Goal: Contribute content: Contribute content

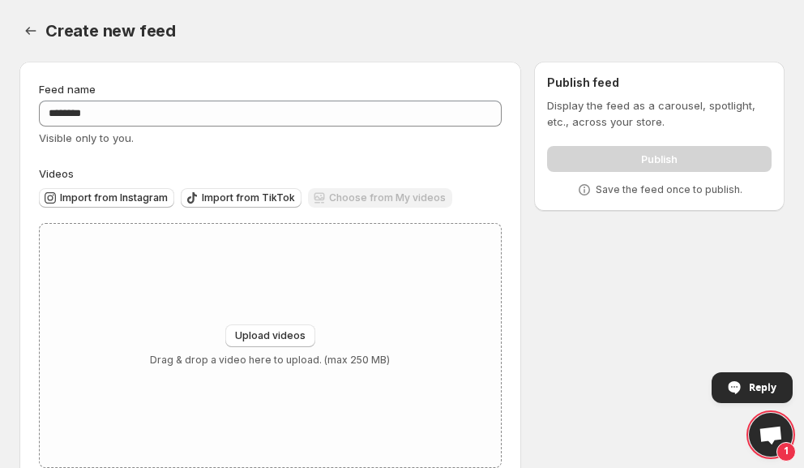
scroll to position [39, 0]
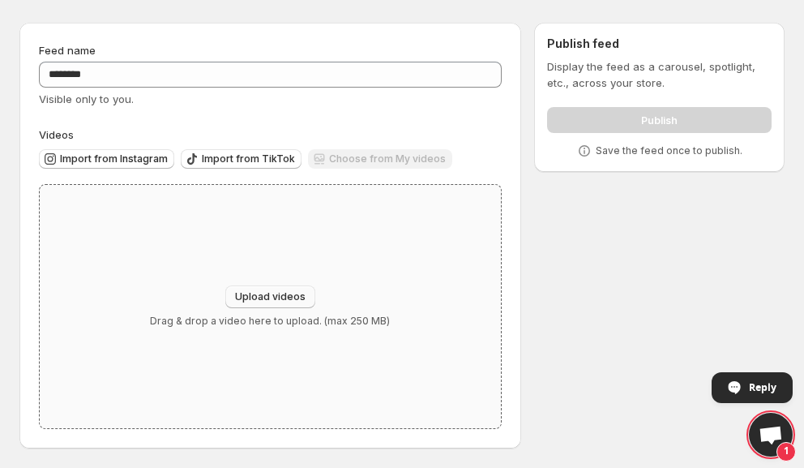
click at [280, 290] on span "Upload videos" at bounding box center [270, 296] width 70 height 13
click at [276, 297] on span "Upload videos" at bounding box center [270, 296] width 70 height 13
type input "**********"
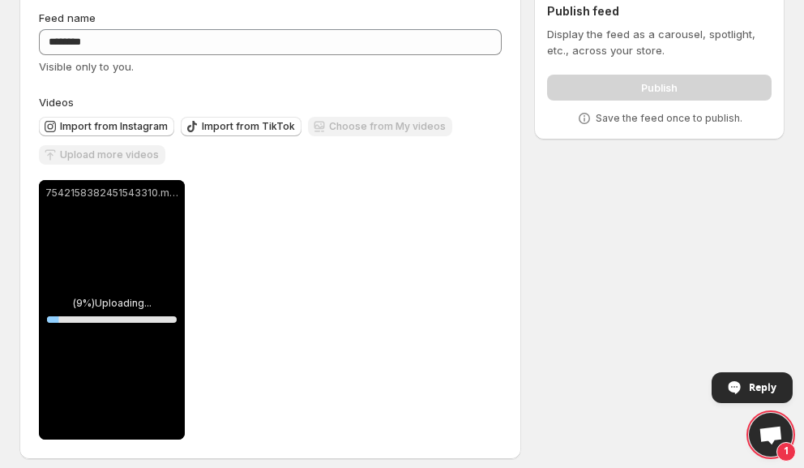
scroll to position [83, 0]
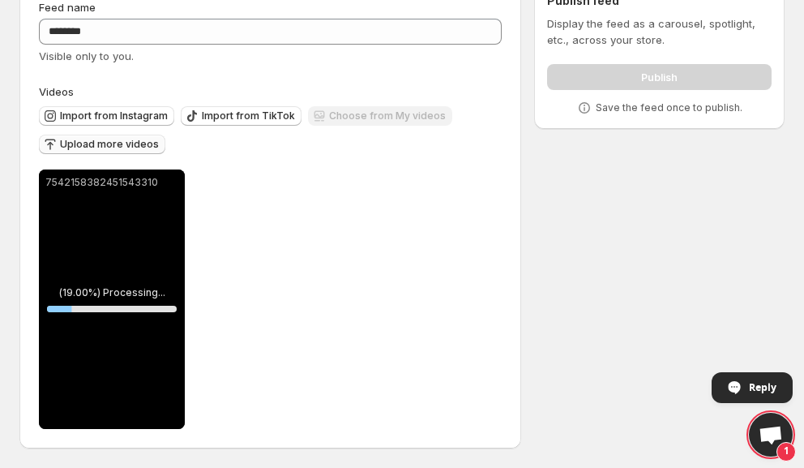
click at [112, 140] on span "Upload more videos" at bounding box center [109, 144] width 99 height 13
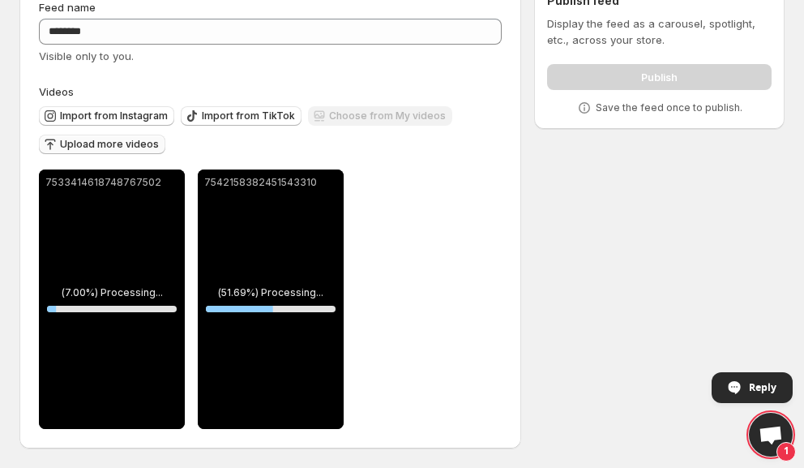
click at [126, 144] on span "Upload more videos" at bounding box center [109, 144] width 99 height 13
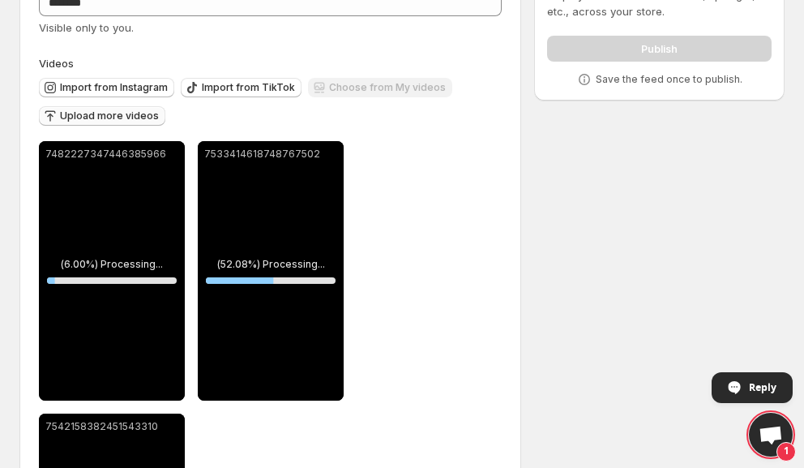
scroll to position [96, 0]
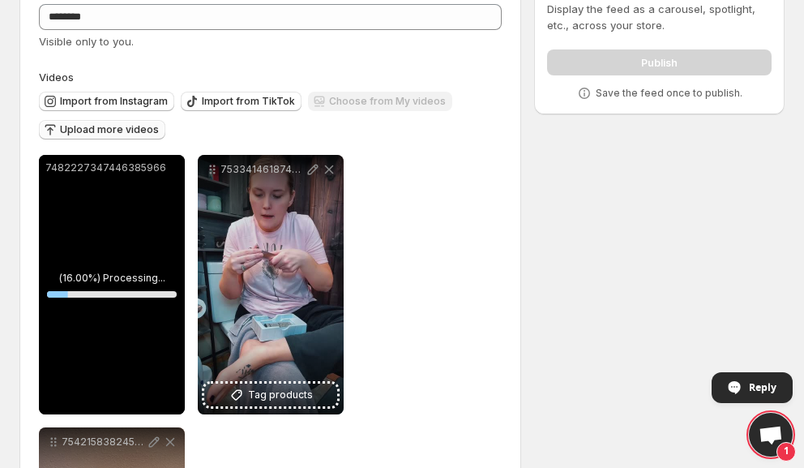
click at [122, 133] on span "Upload more videos" at bounding box center [109, 129] width 99 height 13
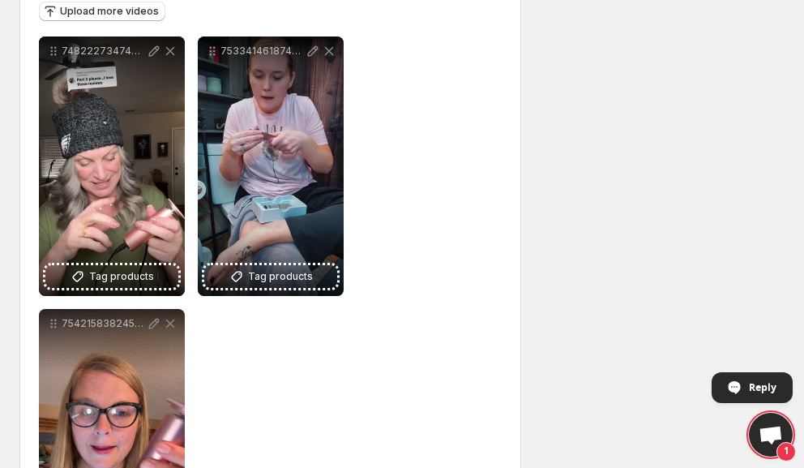
scroll to position [0, 0]
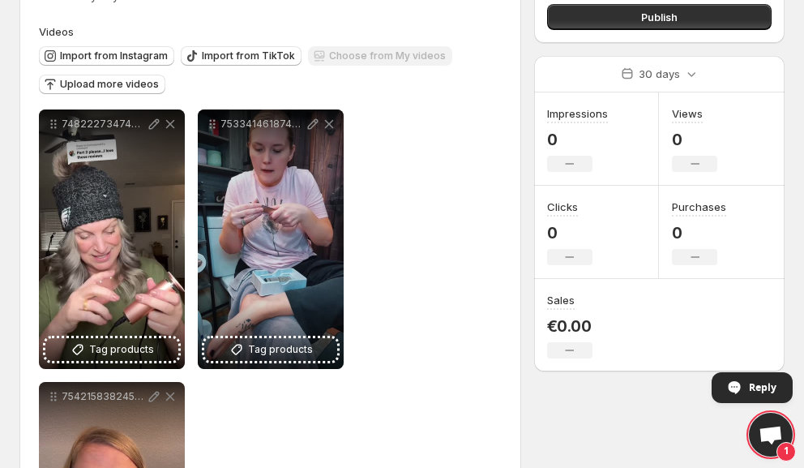
scroll to position [100, 0]
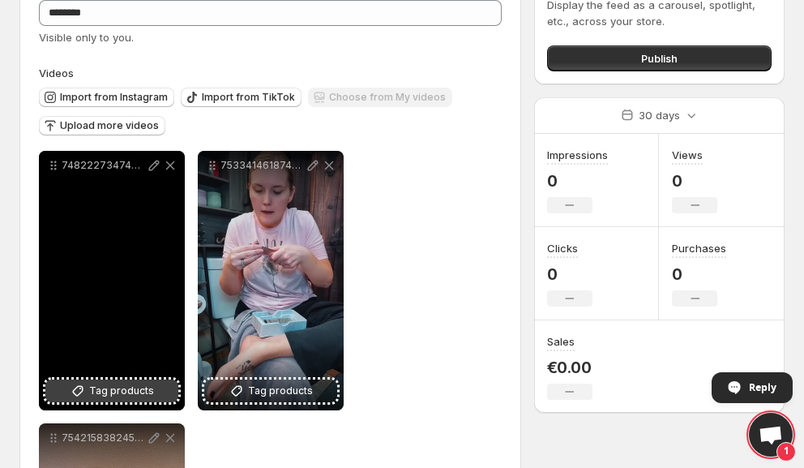
click at [118, 390] on span "Tag products" at bounding box center [121, 390] width 65 height 16
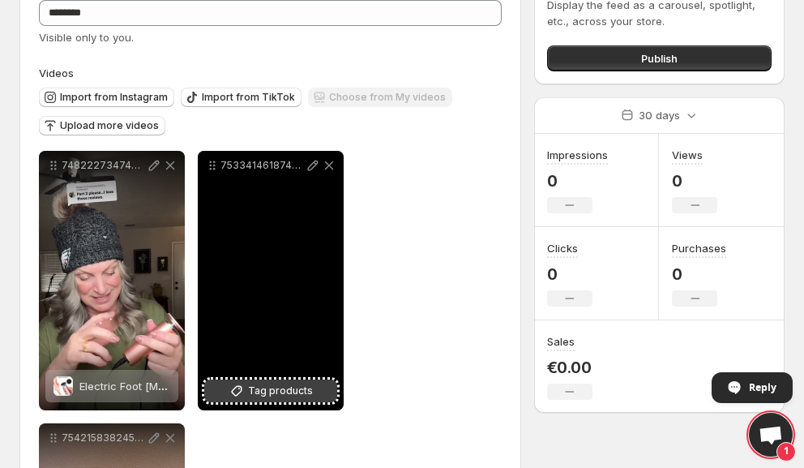
click at [281, 386] on span "Tag products" at bounding box center [280, 390] width 65 height 16
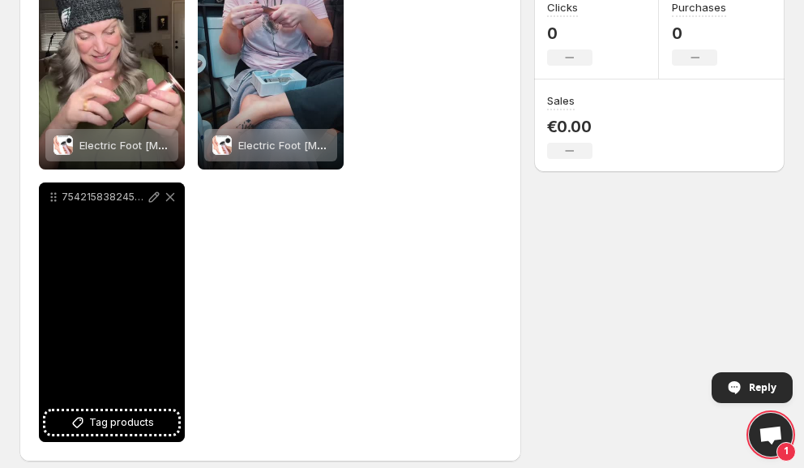
scroll to position [355, 0]
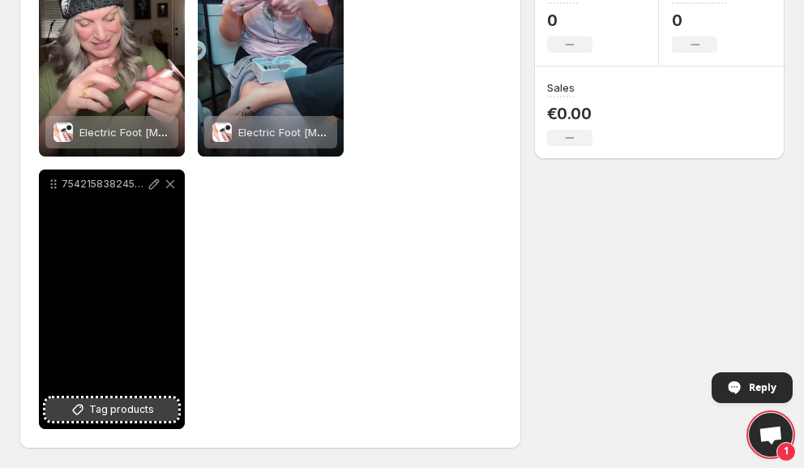
click at [123, 413] on span "Tag products" at bounding box center [121, 409] width 65 height 16
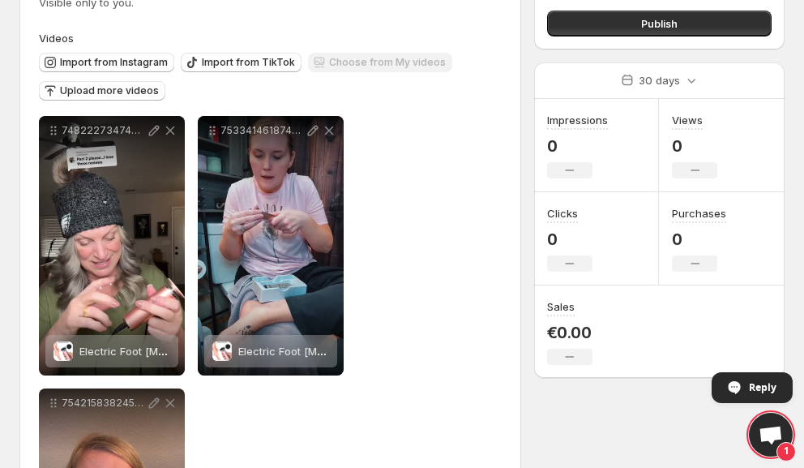
scroll to position [66, 0]
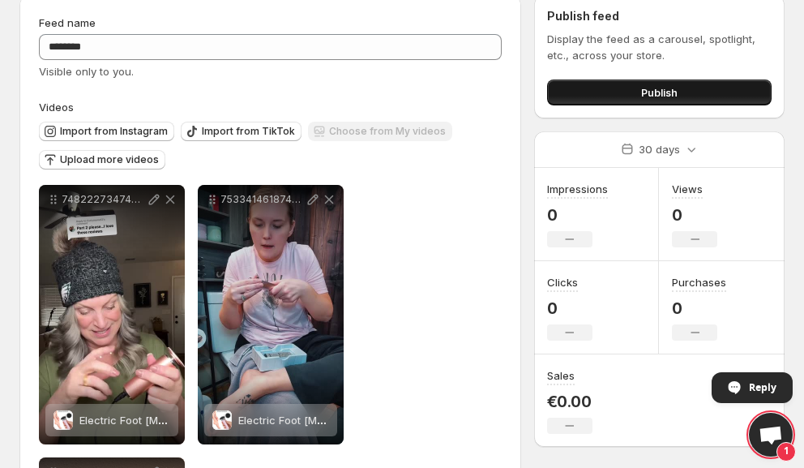
click at [636, 88] on button "Publish" at bounding box center [659, 92] width 224 height 26
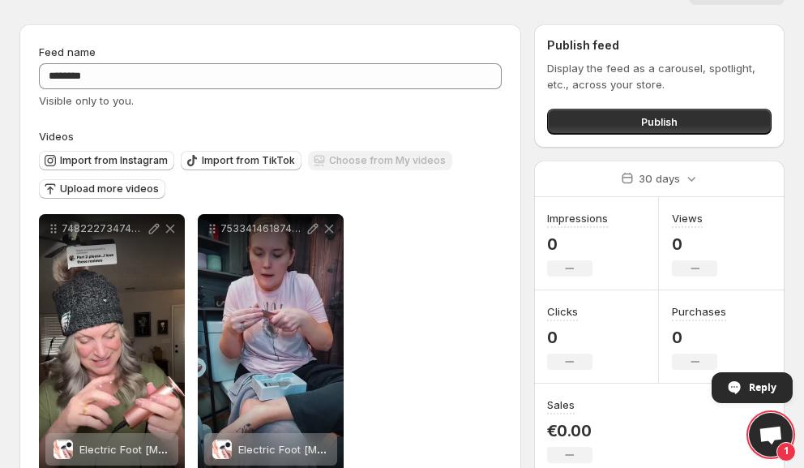
scroll to position [39, 0]
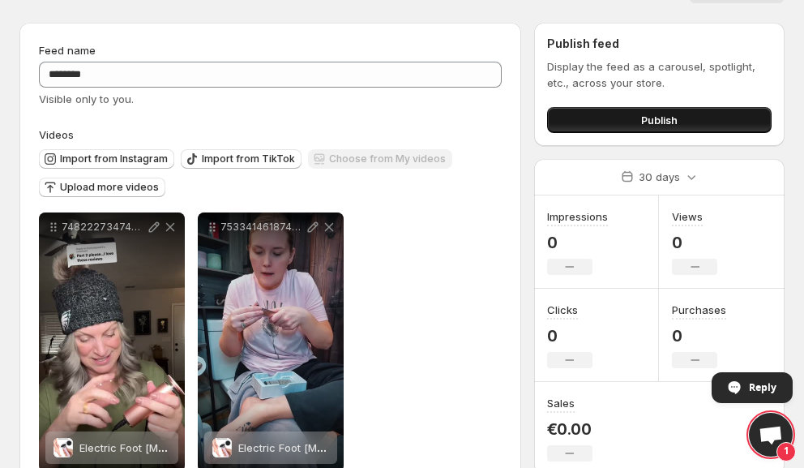
click at [608, 117] on button "Publish" at bounding box center [659, 120] width 224 height 26
